Goal: Task Accomplishment & Management: Manage account settings

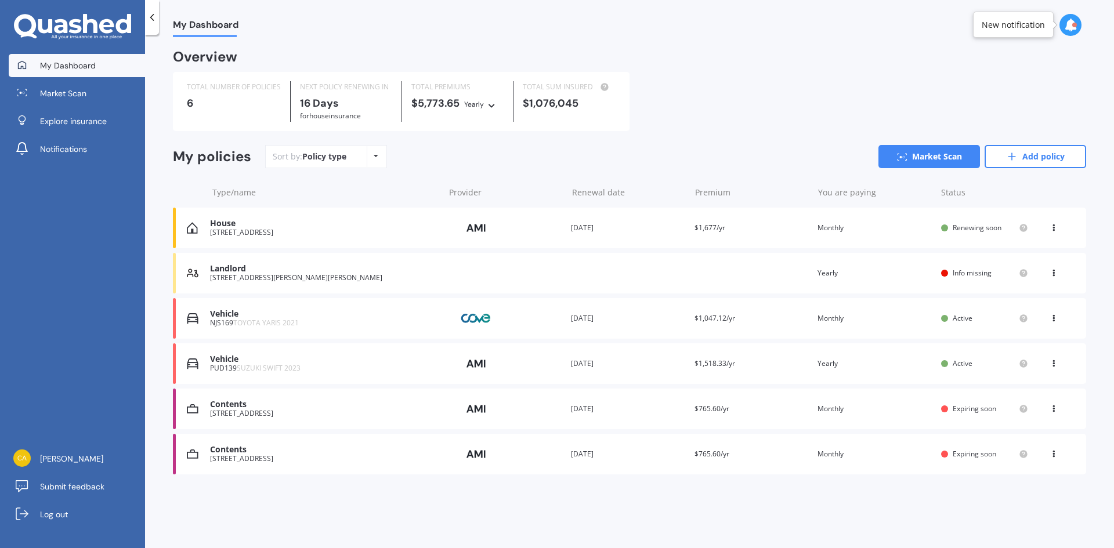
click at [1051, 273] on icon at bounding box center [1053, 270] width 8 height 7
click at [1018, 327] on div "Delete" at bounding box center [1027, 318] width 115 height 23
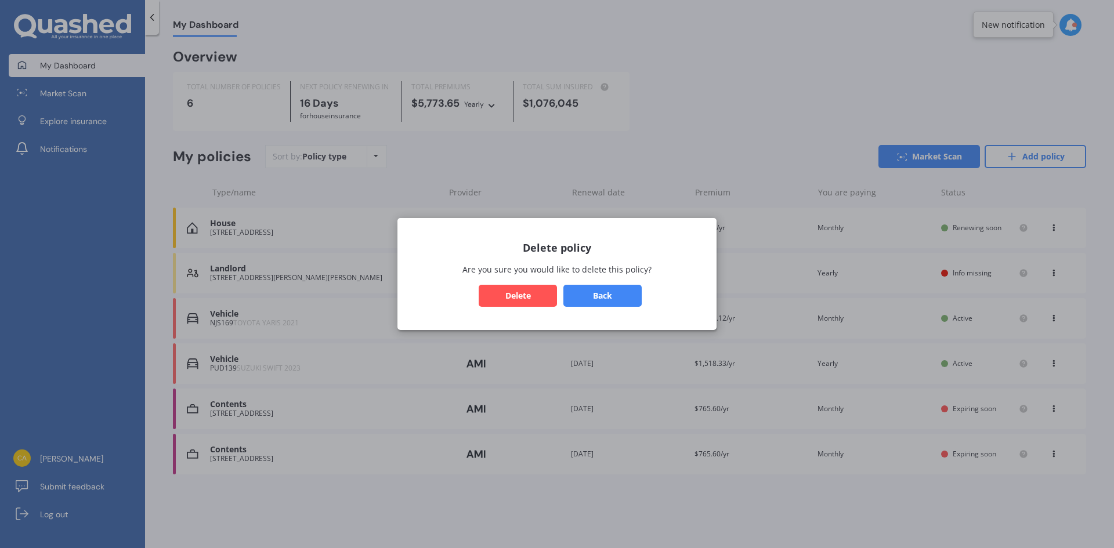
click at [515, 299] on button "Delete" at bounding box center [517, 296] width 78 height 22
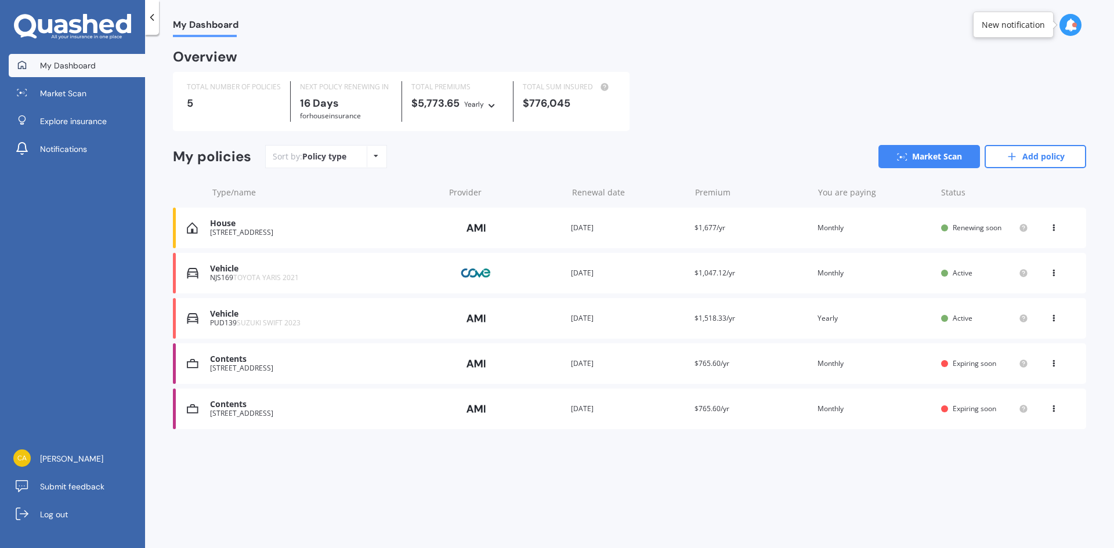
click at [1051, 409] on icon at bounding box center [1053, 406] width 8 height 7
click at [1028, 451] on div "Delete" at bounding box center [1027, 454] width 115 height 23
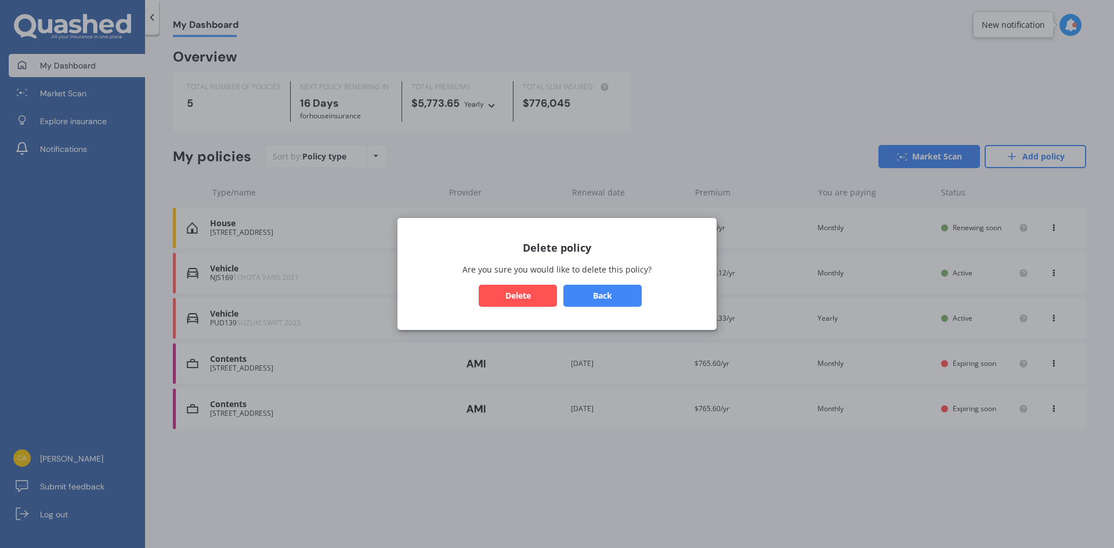
click at [523, 301] on button "Delete" at bounding box center [517, 296] width 78 height 22
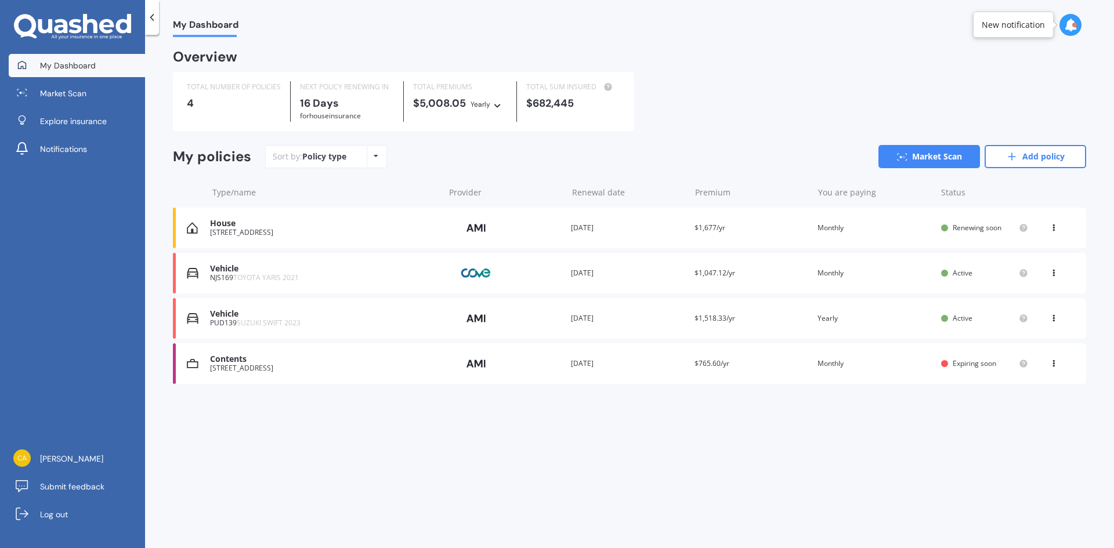
click at [1050, 322] on div "View option View policy Delete" at bounding box center [1054, 319] width 10 height 12
click at [1039, 362] on div "Delete" at bounding box center [1027, 363] width 115 height 23
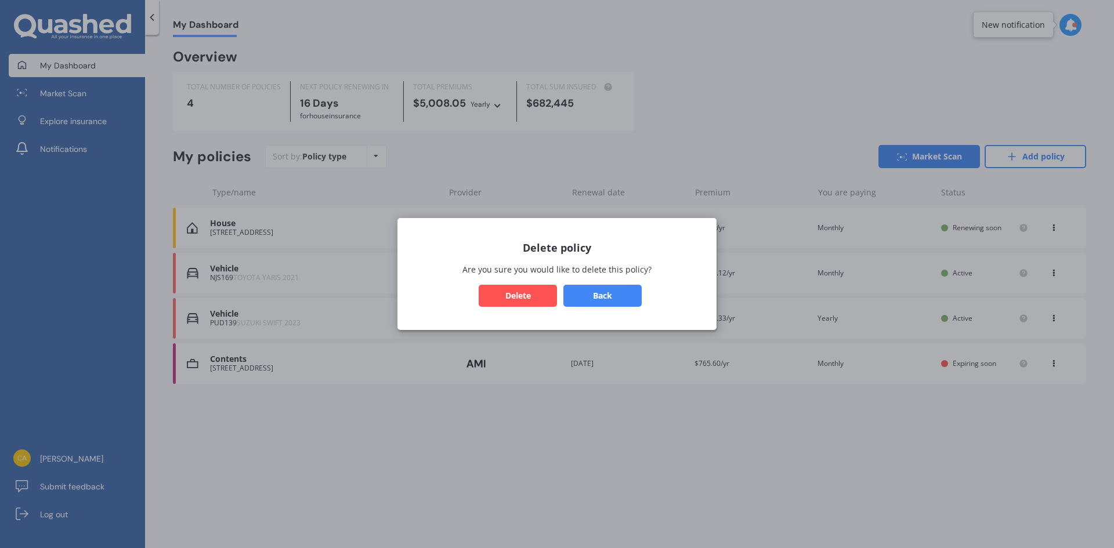
click at [536, 300] on button "Delete" at bounding box center [517, 296] width 78 height 22
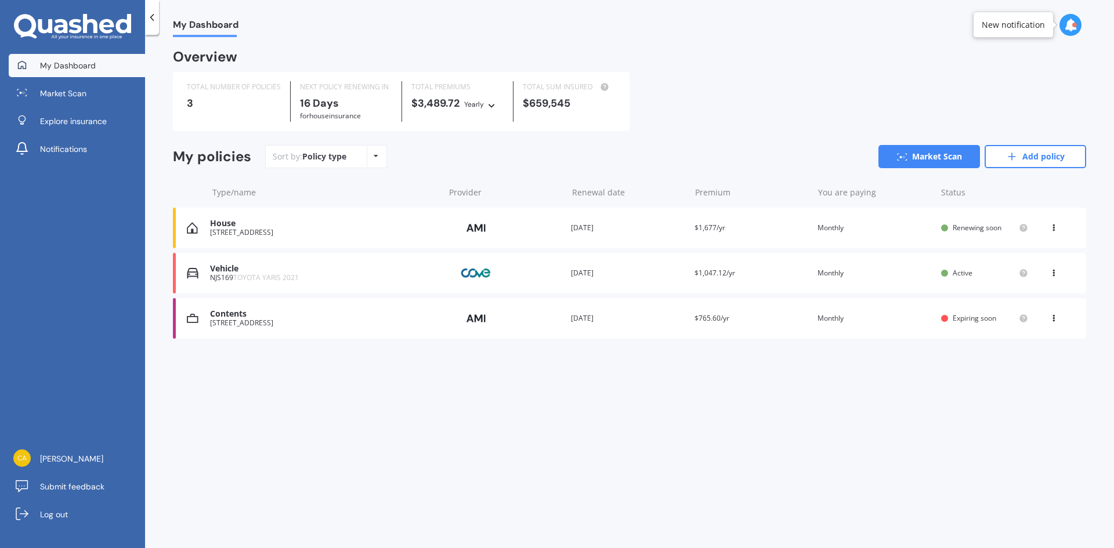
click at [278, 236] on div "73 Karepiro Drive, Stanmore Bay, Auckland 0932" at bounding box center [324, 233] width 228 height 8
